Goal: Information Seeking & Learning: Compare options

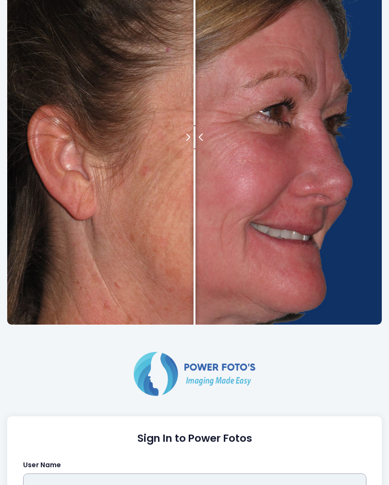
scroll to position [263, 0]
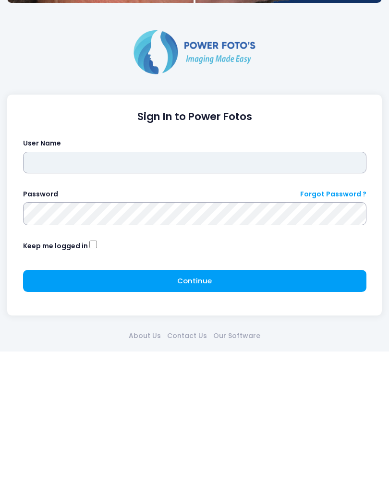
type input "*****"
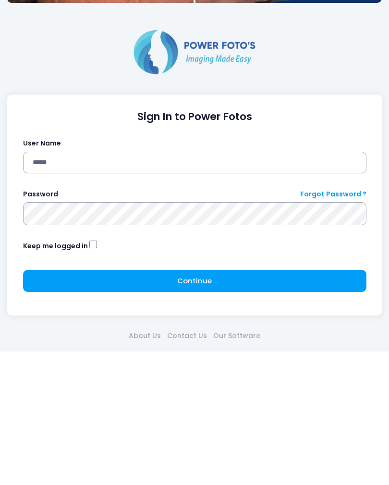
click button "submit" at bounding box center [0, 0] width 0 height 0
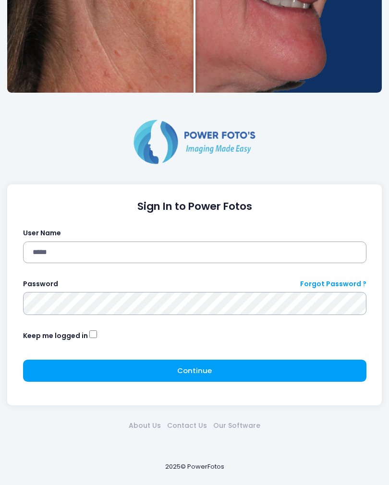
click button "submit" at bounding box center [0, 0] width 0 height 0
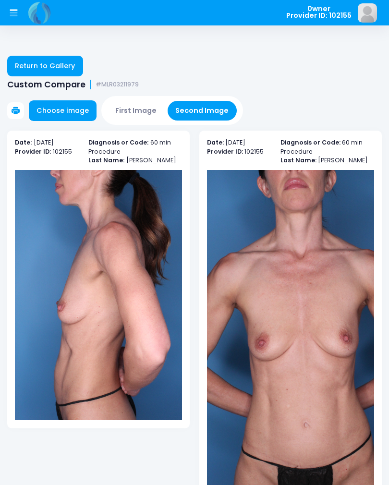
click at [54, 65] on link "Return to Gallery" at bounding box center [45, 66] width 76 height 21
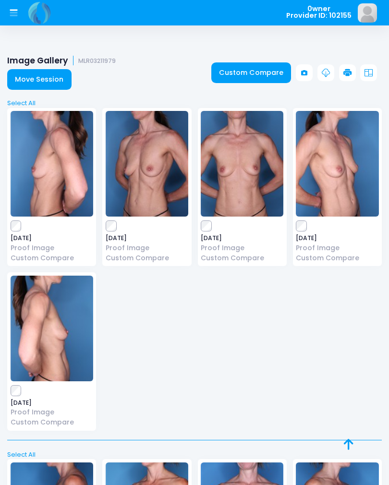
click at [17, 12] on icon at bounding box center [14, 14] width 8 height 4
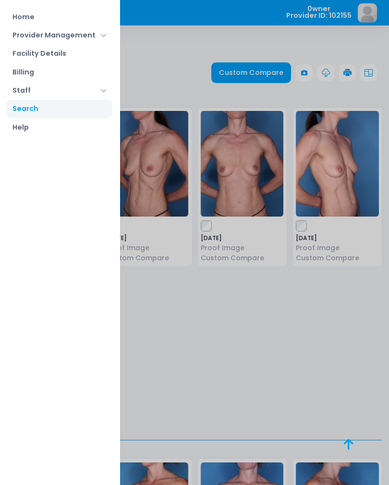
click at [24, 19] on link "Home" at bounding box center [59, 17] width 106 height 18
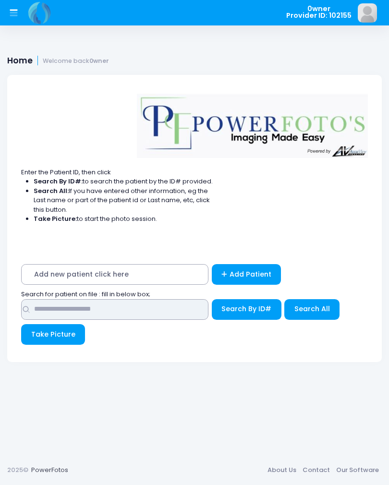
click at [163, 310] on input "text" at bounding box center [114, 309] width 187 height 21
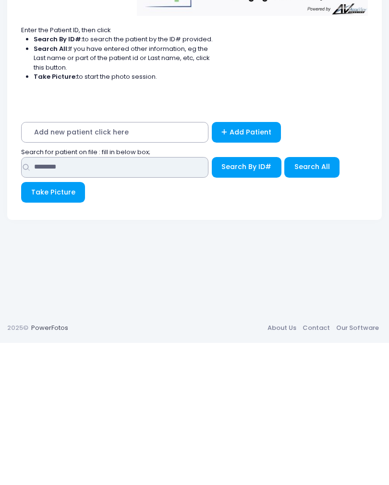
type input "********"
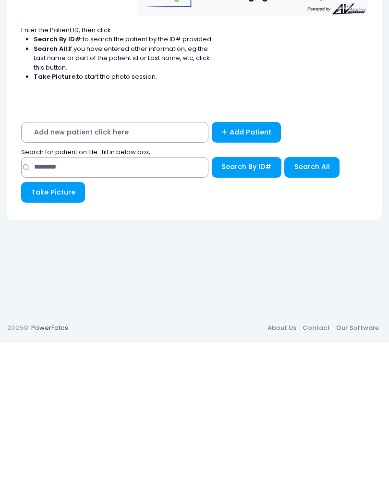
click at [320, 304] on span "Search All" at bounding box center [312, 309] width 36 height 10
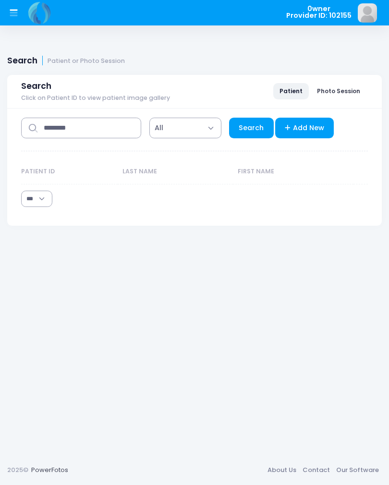
select select "***"
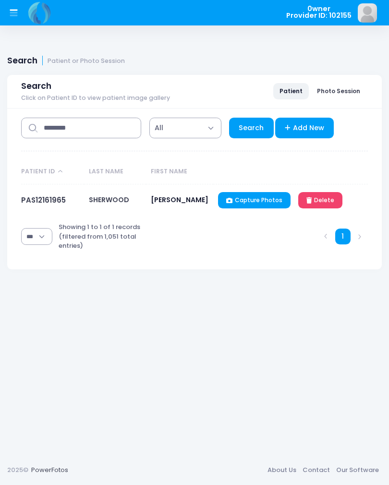
click at [58, 200] on link "PAS12161965" at bounding box center [43, 200] width 45 height 10
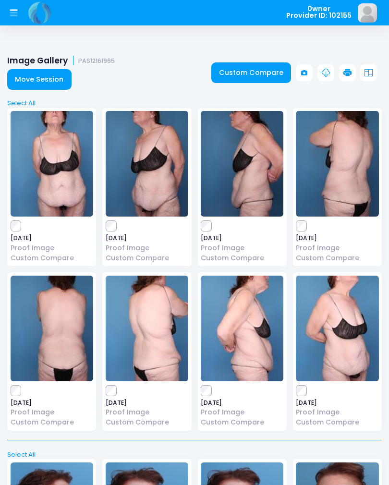
click at [262, 73] on link "Custom Compare" at bounding box center [251, 72] width 80 height 21
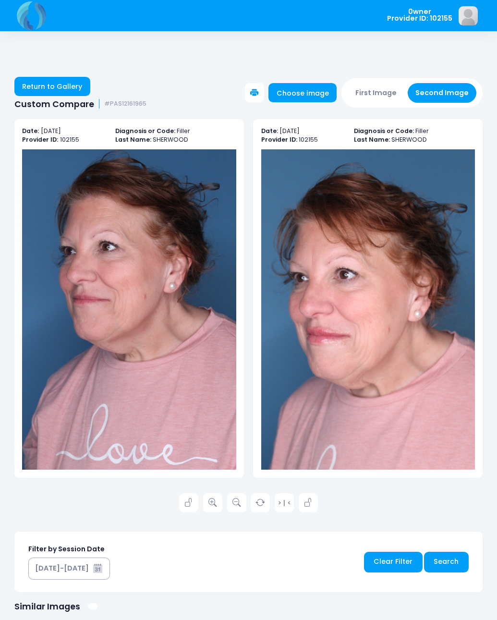
scroll to position [9, 0]
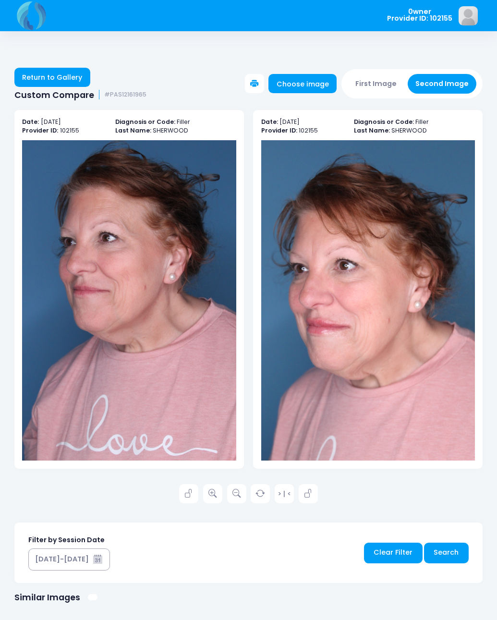
click at [66, 75] on link "Return to Gallery" at bounding box center [52, 77] width 76 height 19
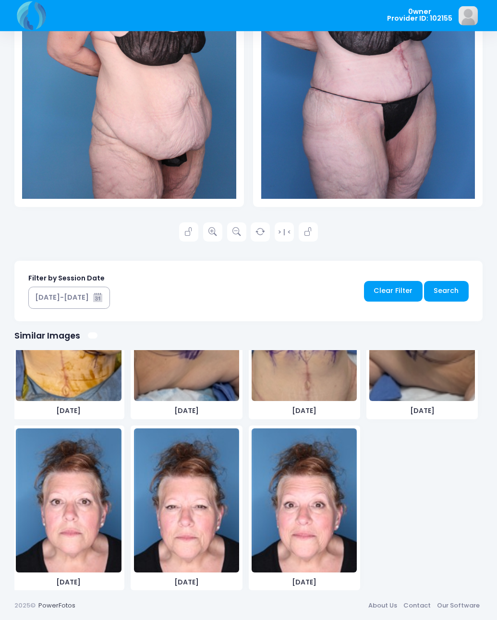
scroll to position [2573, 0]
click at [98, 524] on img at bounding box center [68, 500] width 105 height 144
